Goal: Find contact information: Find contact information

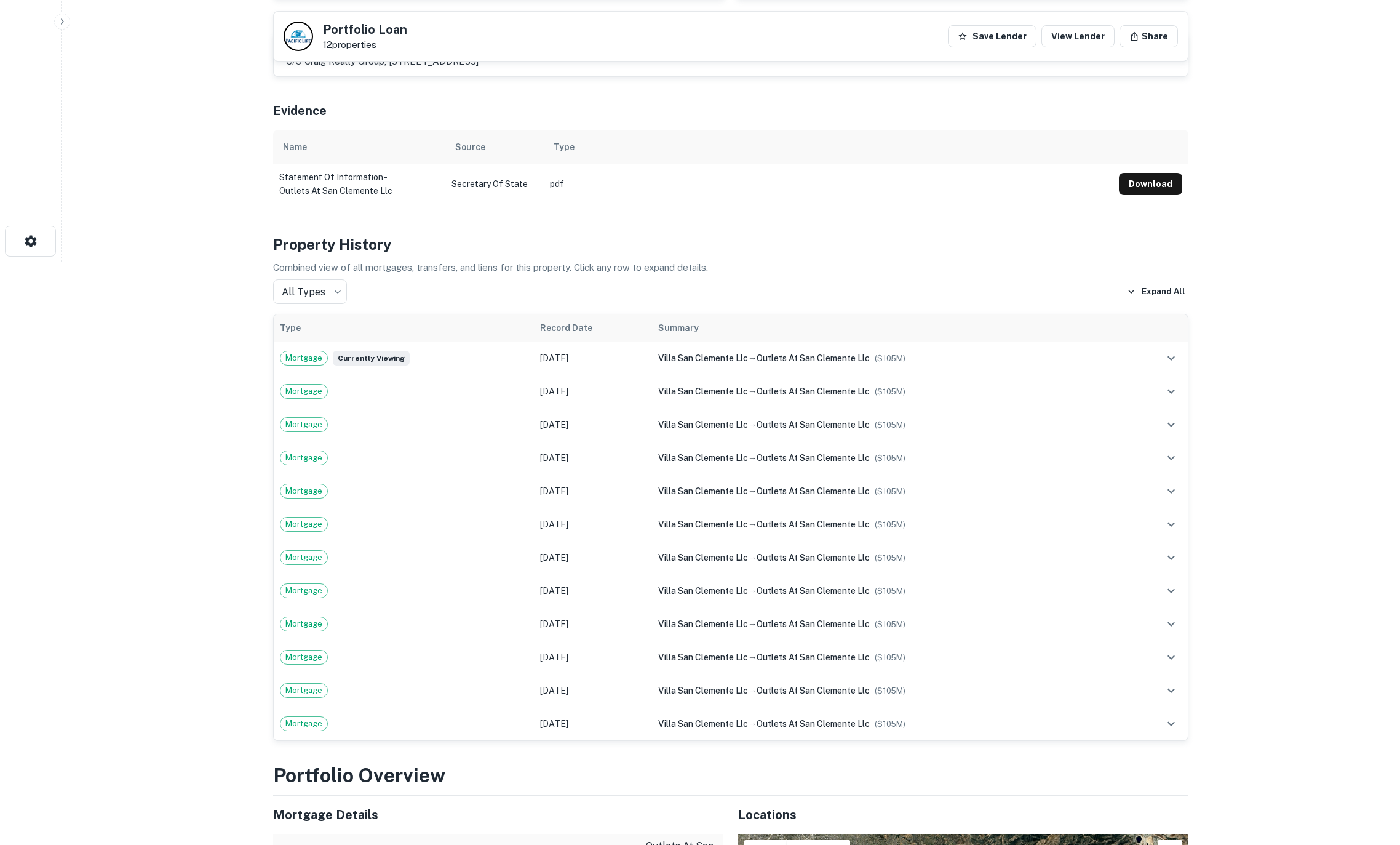
scroll to position [522, 0]
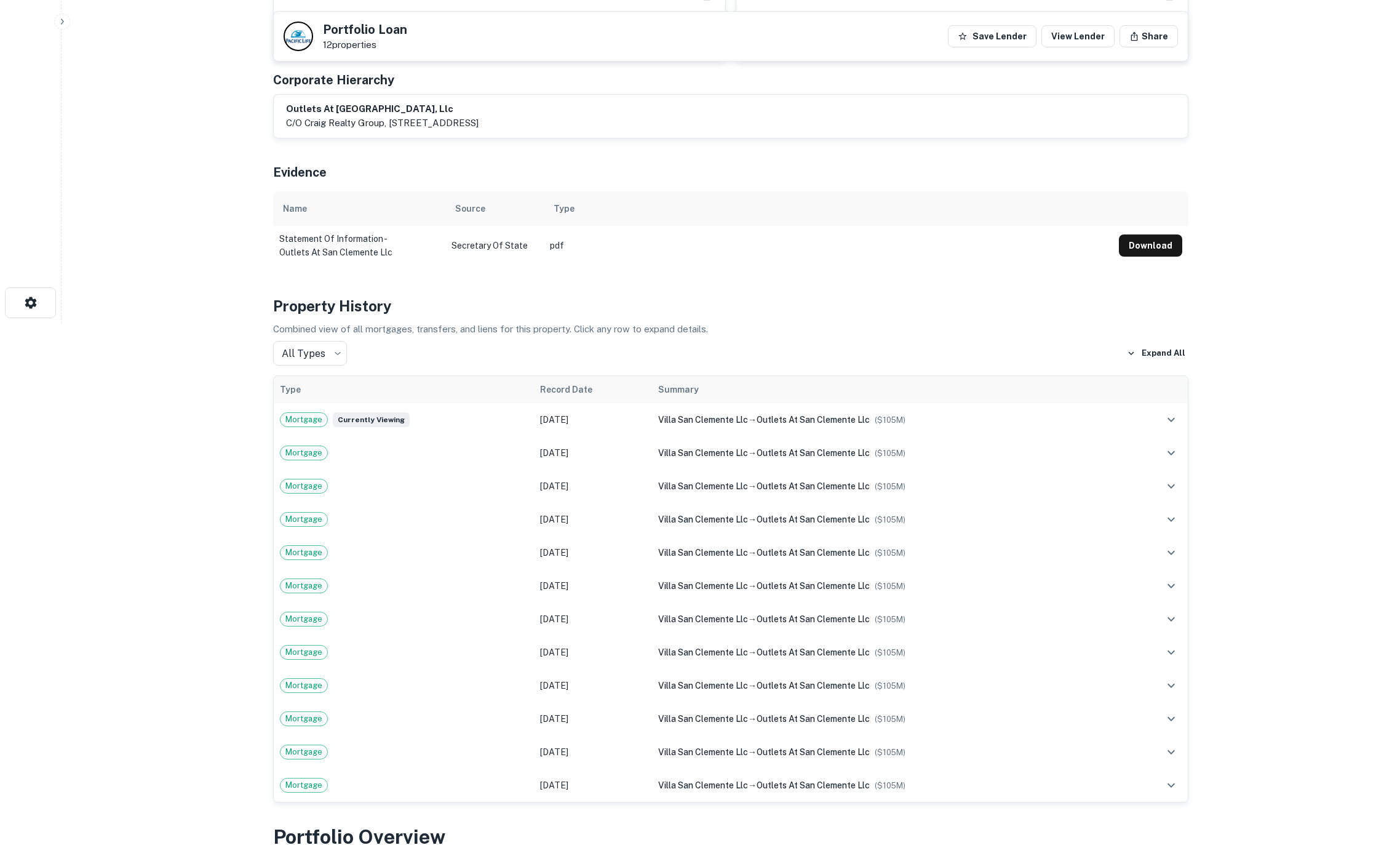
click at [1180, 235] on button "Download" at bounding box center [1150, 245] width 63 height 22
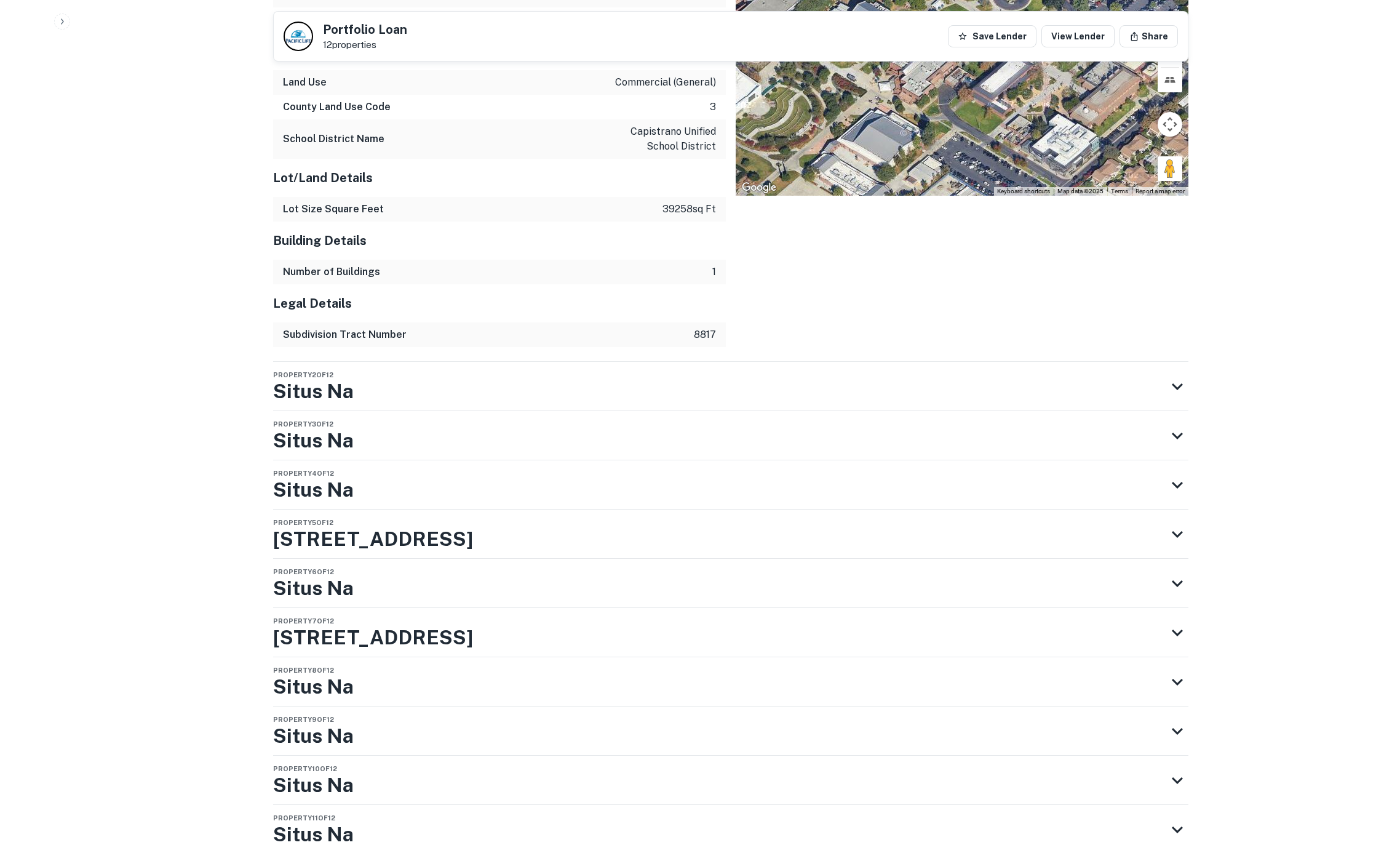
scroll to position [2068, 0]
click at [473, 524] on h3 "[STREET_ADDRESS]" at bounding box center [373, 538] width 200 height 29
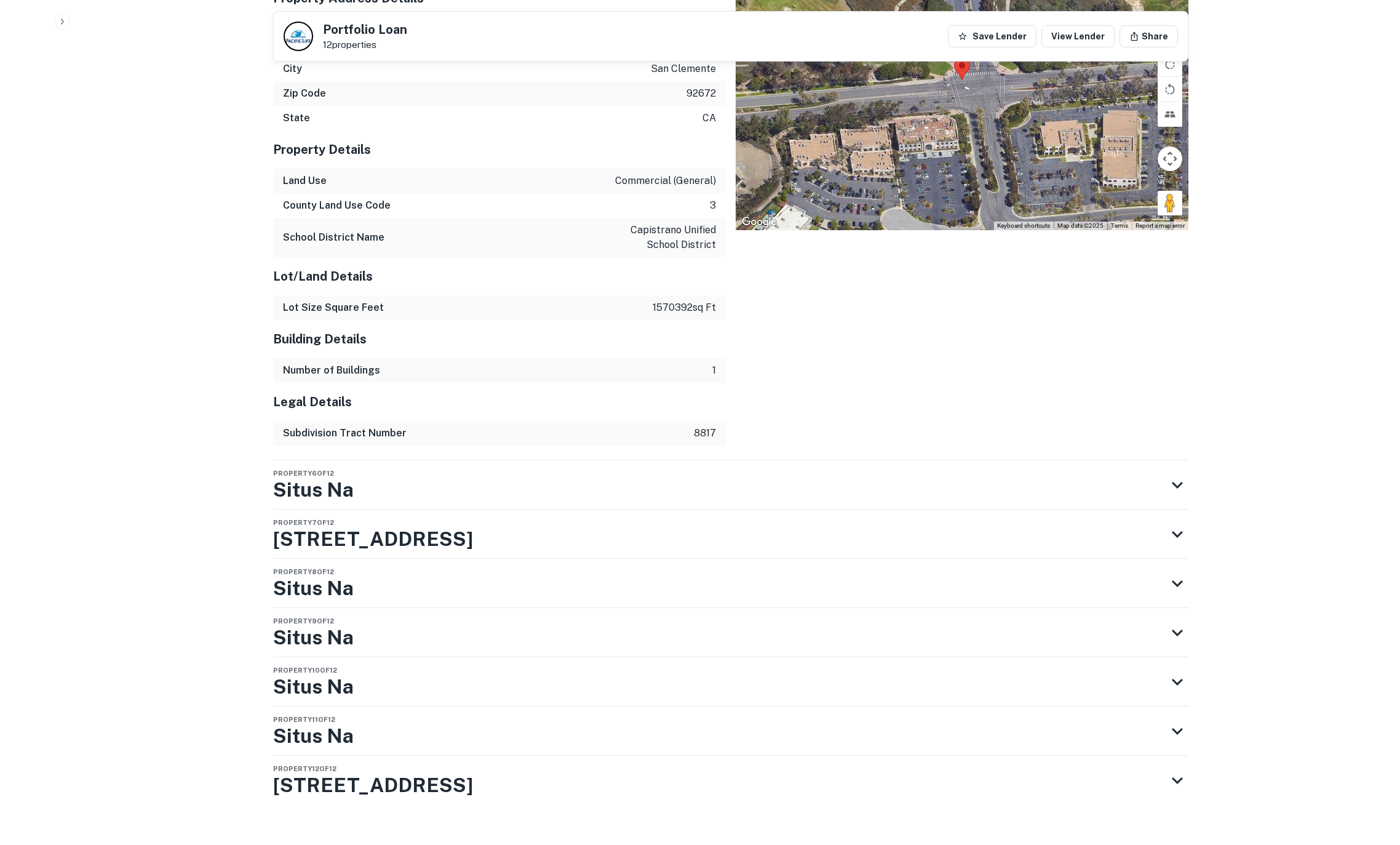
scroll to position [2734, 0]
click at [350, 775] on h3 "[STREET_ADDRESS]" at bounding box center [373, 786] width 200 height 29
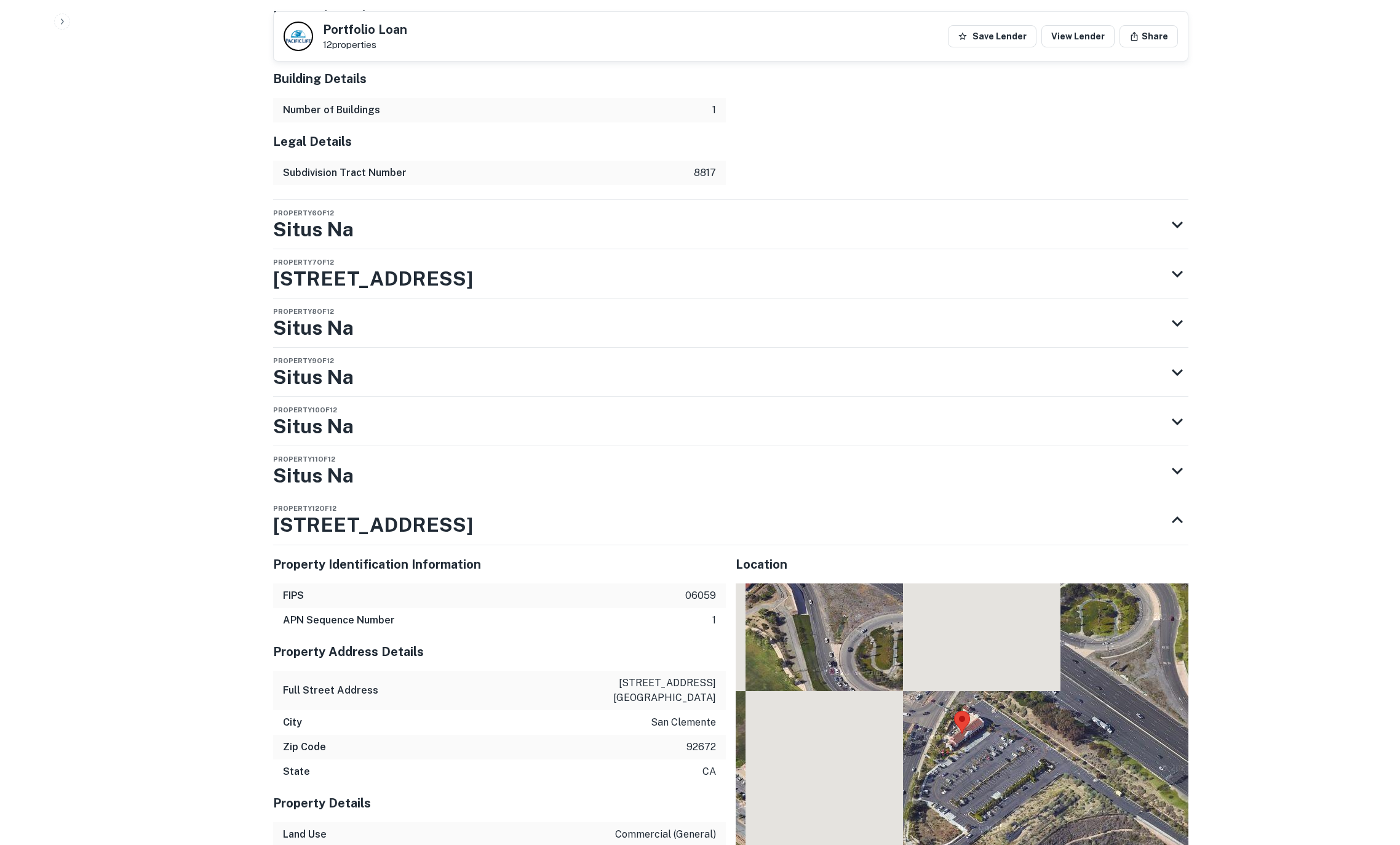
scroll to position [3230, 0]
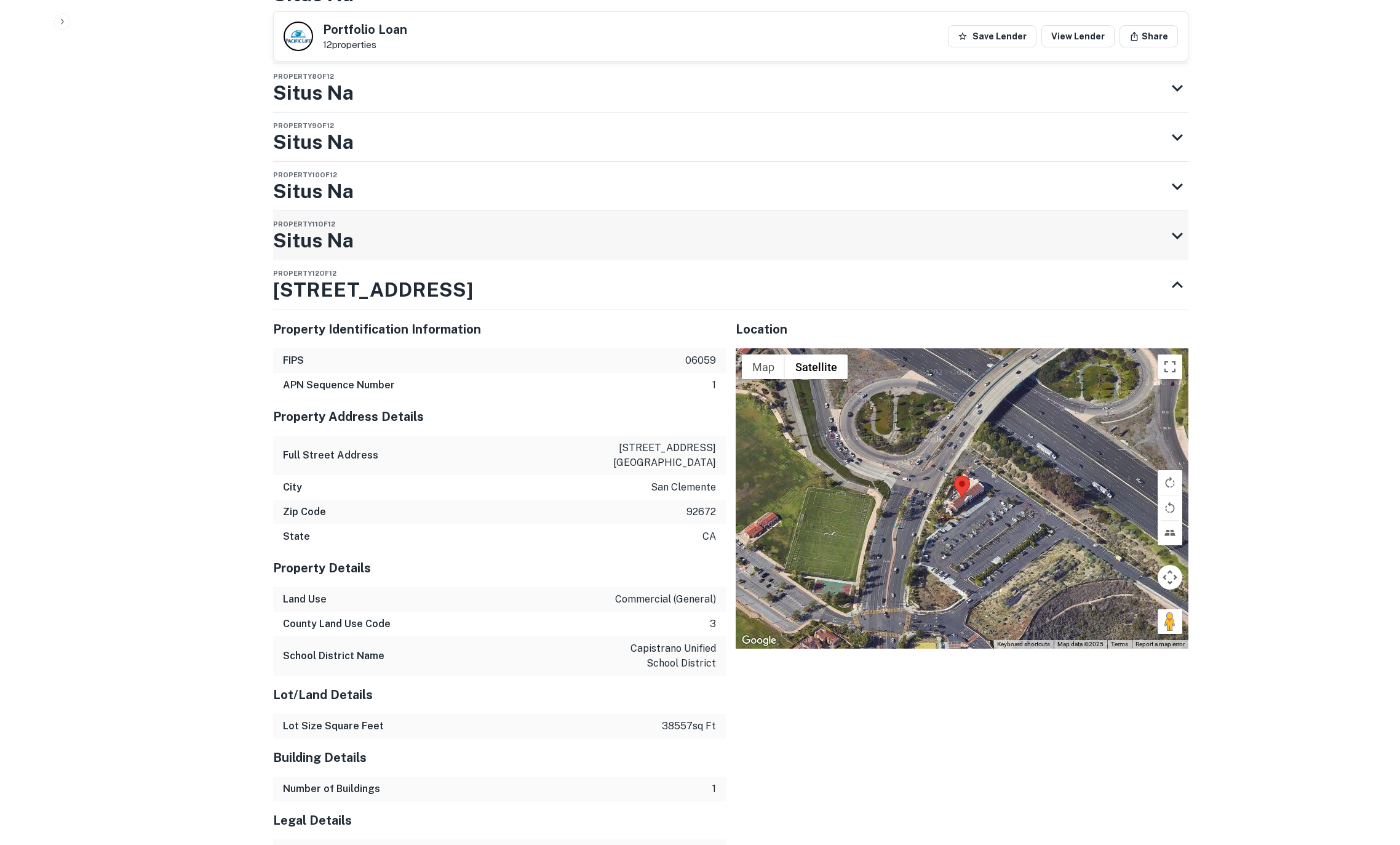
click at [336, 226] on h3 "Situs Na" at bounding box center [313, 241] width 81 height 29
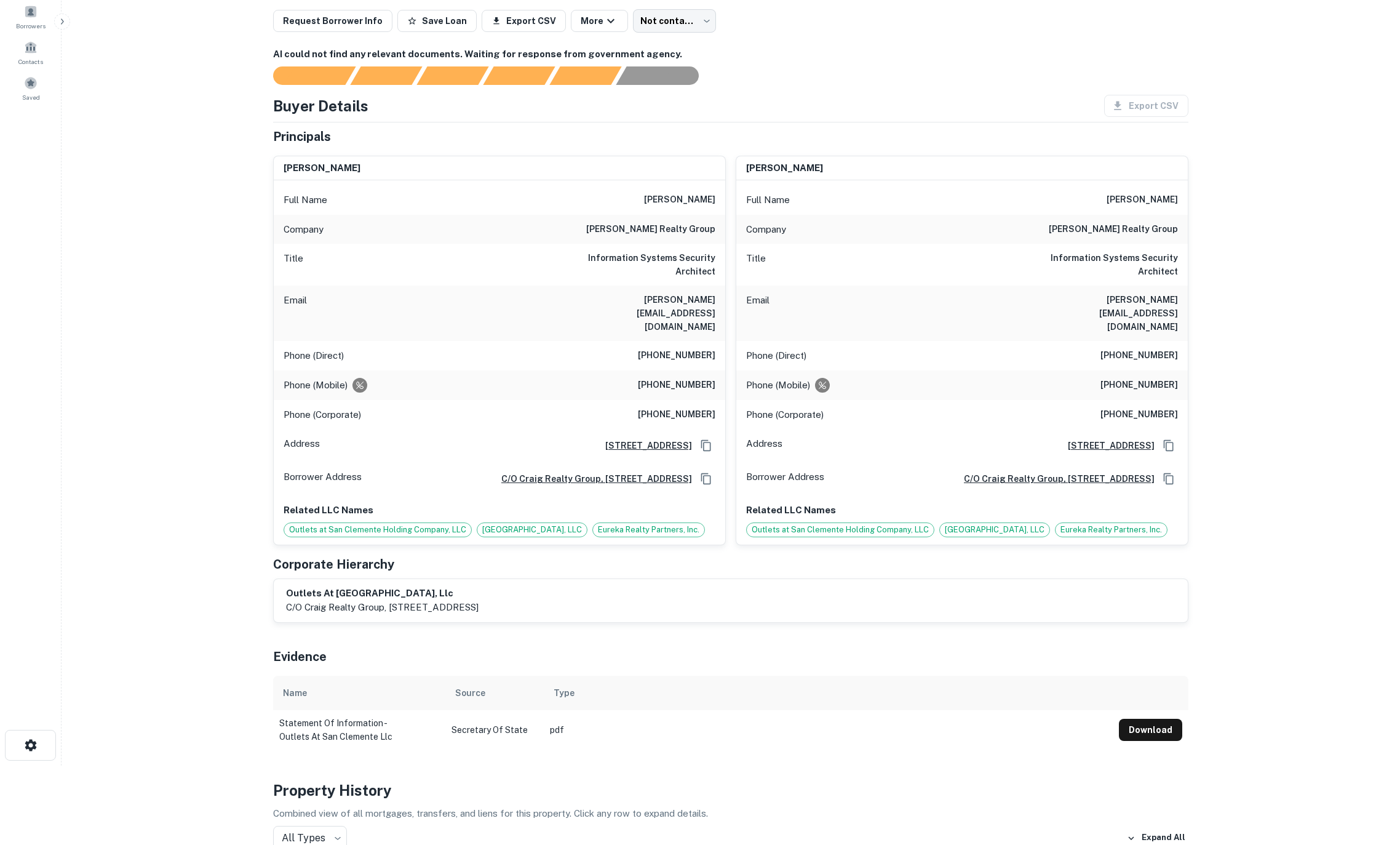
scroll to position [29, 0]
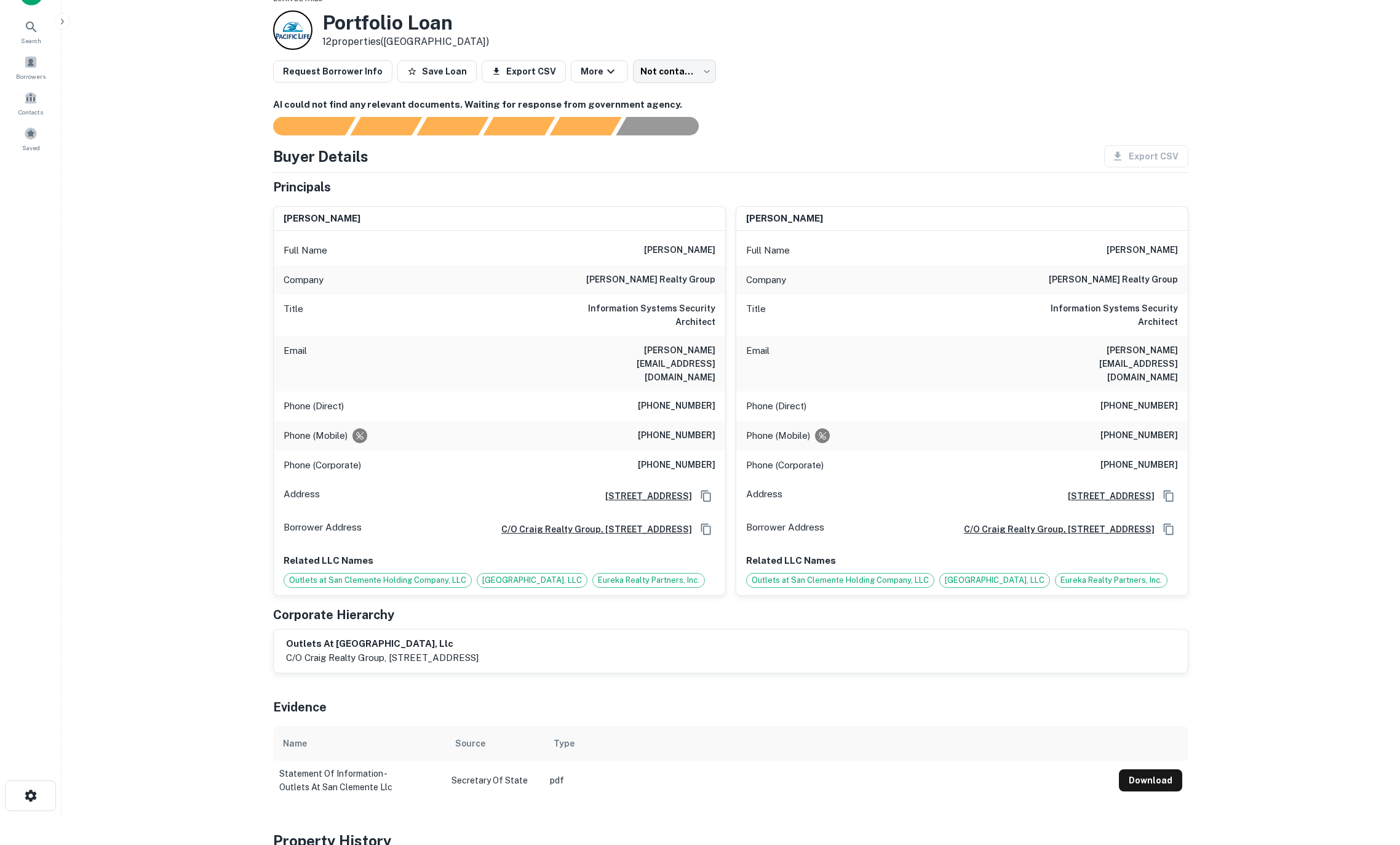
click at [622, 347] on h6 "[PERSON_NAME][EMAIL_ADDRESS][DOMAIN_NAME]" at bounding box center [642, 363] width 148 height 41
drag, startPoint x: 597, startPoint y: 350, endPoint x: 715, endPoint y: 356, distance: 118.2
click at [715, 356] on div "Email [PERSON_NAME][EMAIL_ADDRESS][DOMAIN_NAME]" at bounding box center [500, 363] width 452 height 55
copy h6 "[PERSON_NAME][EMAIL_ADDRESS][DOMAIN_NAME]"
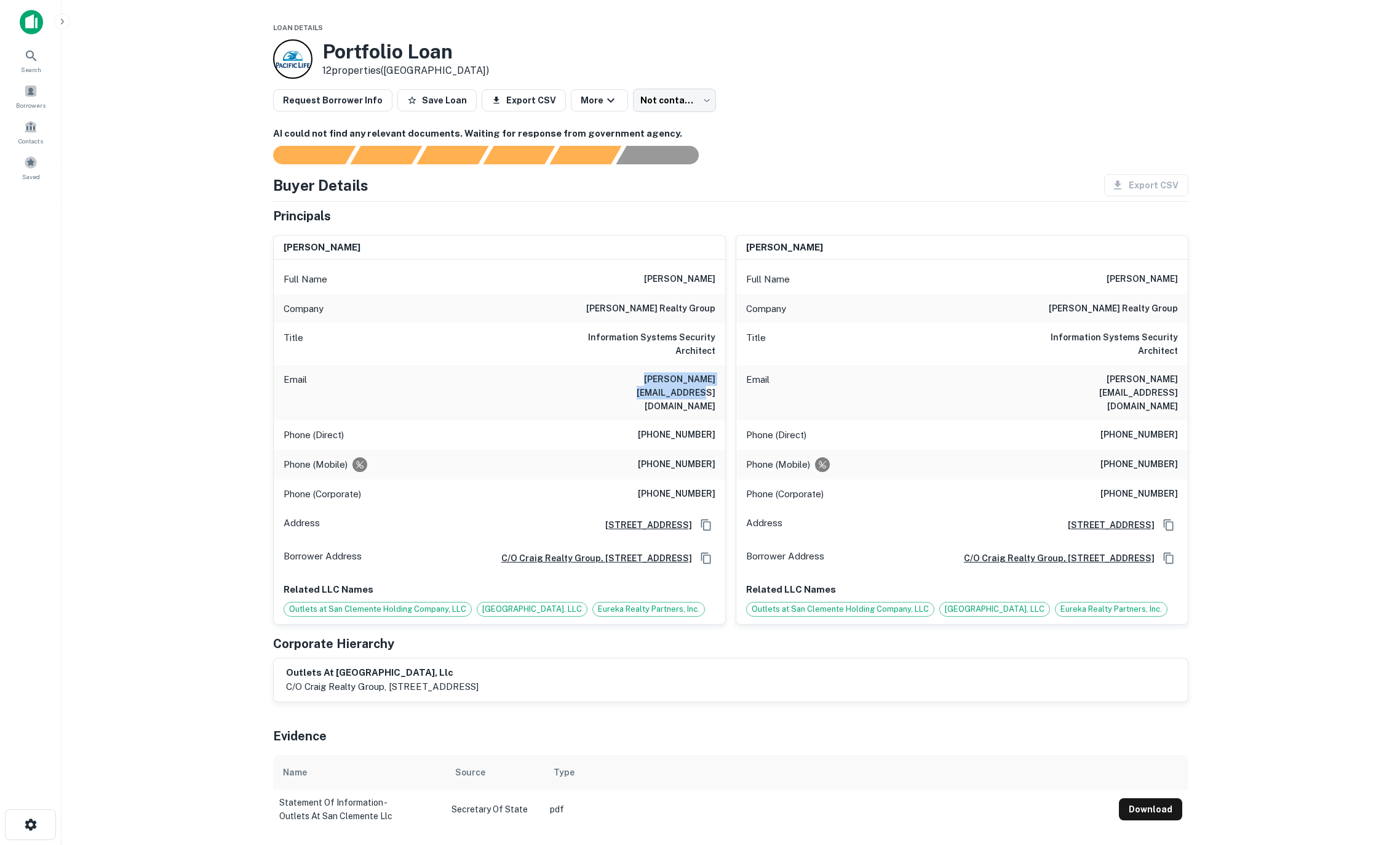
scroll to position [0, 0]
click at [117, 351] on main "Loan Details Portfolio Loan 12 properties ([GEOGRAPHIC_DATA]) Request Borrower …" at bounding box center [731, 422] width 1339 height 845
drag, startPoint x: 494, startPoint y: 375, endPoint x: 130, endPoint y: 4, distance: 519.7
click at [12, 0] on html "Search Borrowers Contacts Saved Loan Details Portfolio Loan 12 properties ([GEO…" at bounding box center [700, 422] width 1400 height 845
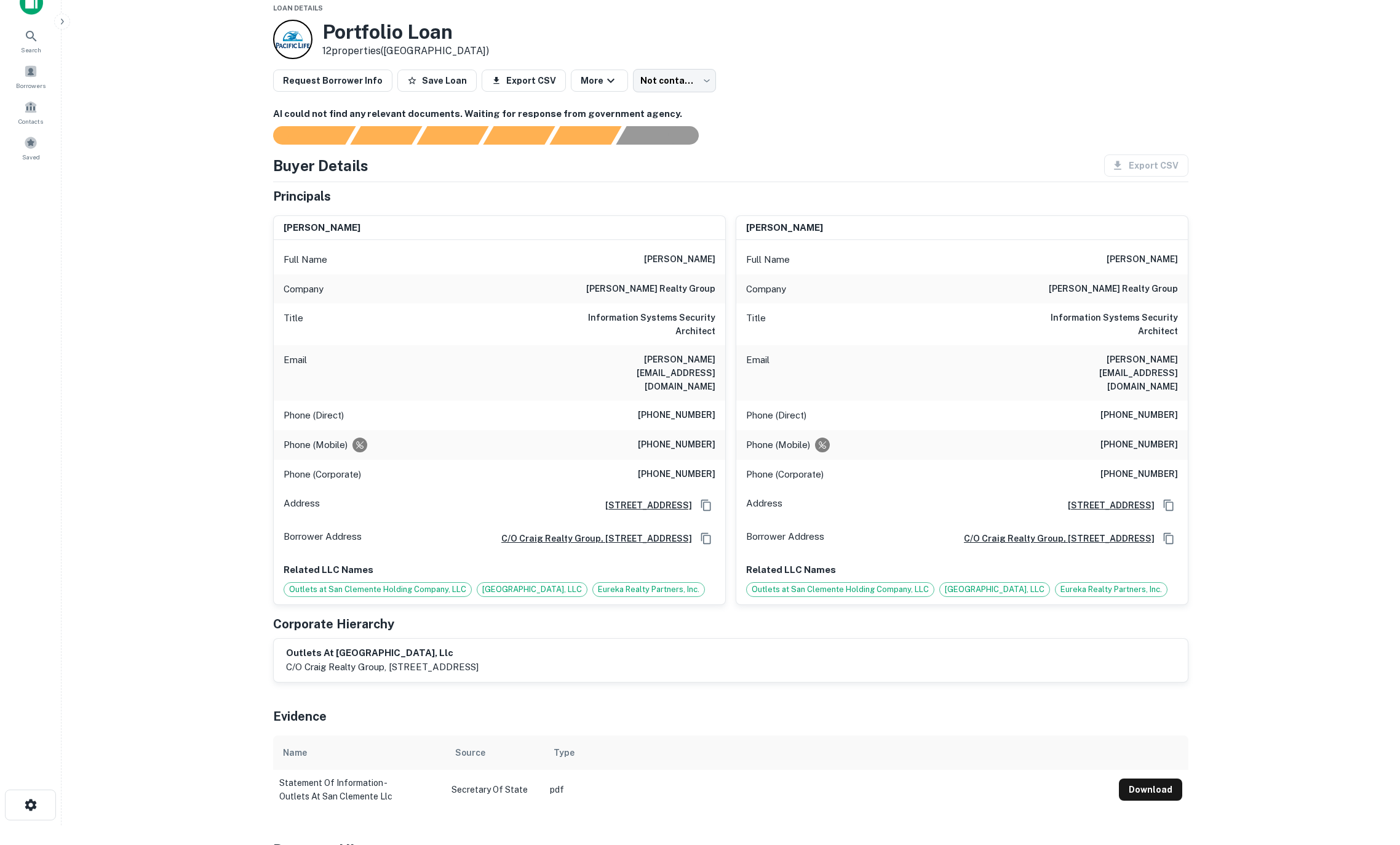
scroll to position [20, 0]
